Goal: Task Accomplishment & Management: Manage account settings

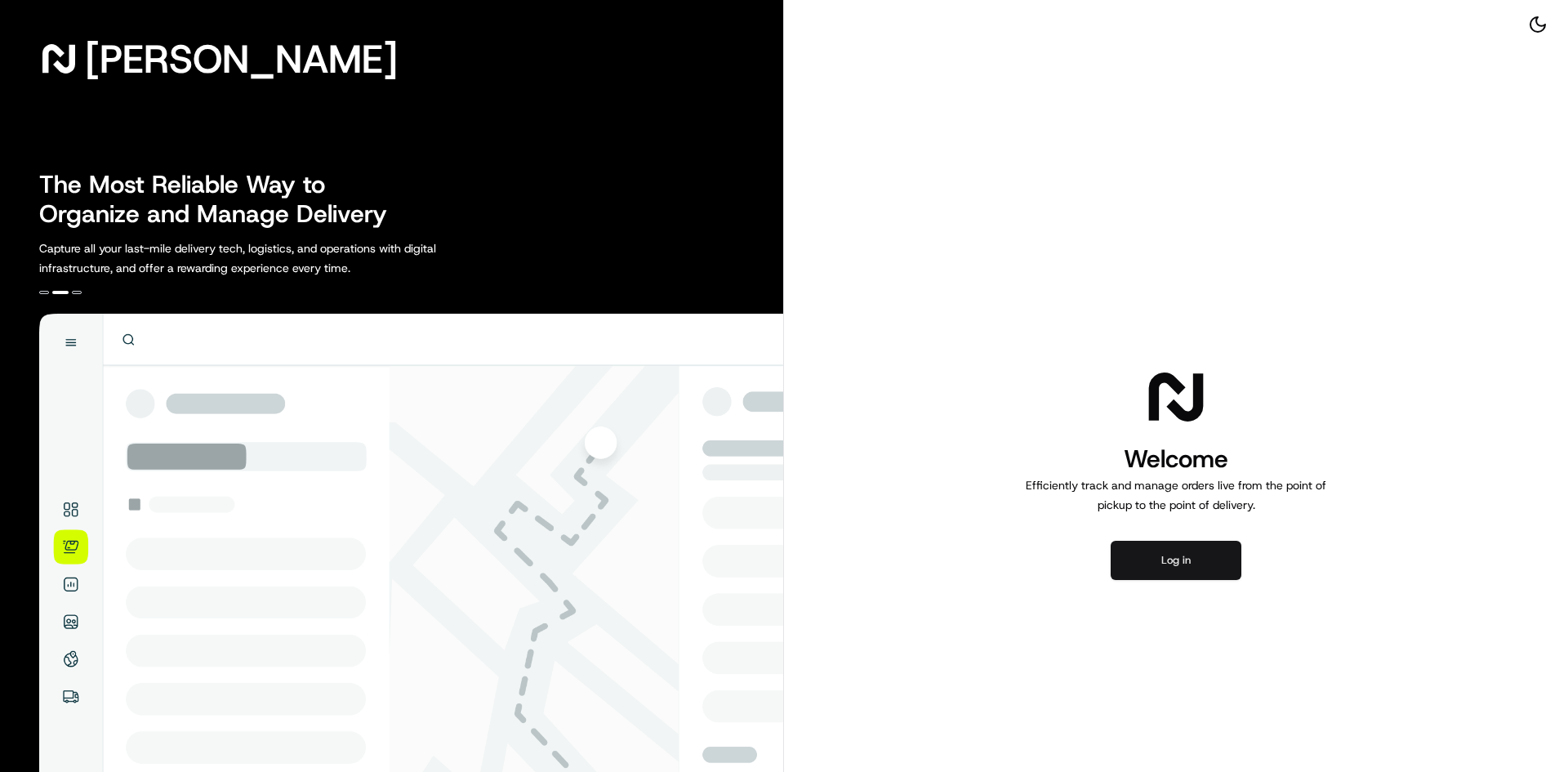
click at [1145, 562] on button "Log in" at bounding box center [1176, 560] width 130 height 39
